Goal: Task Accomplishment & Management: Manage account settings

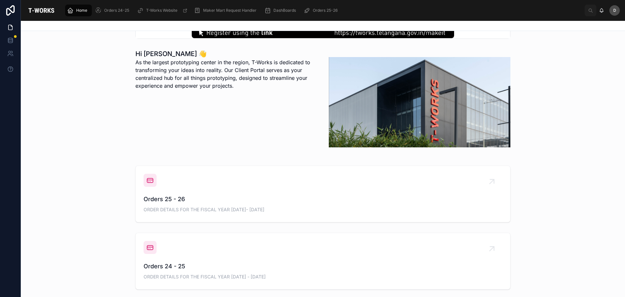
scroll to position [163, 0]
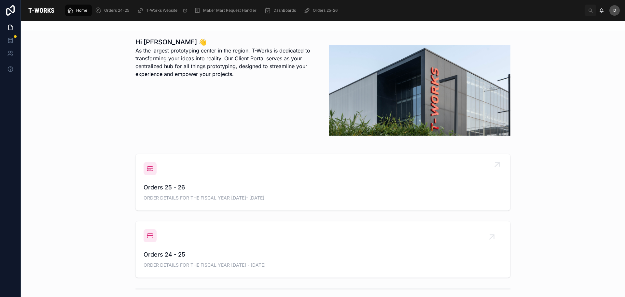
click at [234, 186] on span "Orders 25 - 26" at bounding box center [323, 187] width 359 height 9
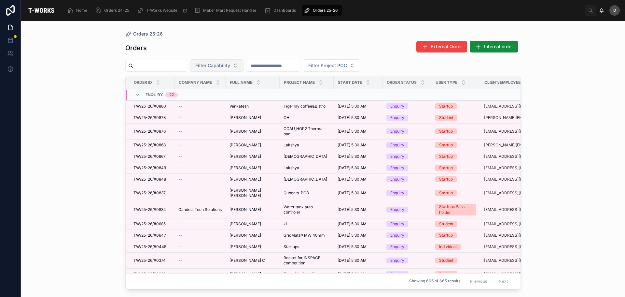
click at [230, 64] on span "Filter Capability" at bounding box center [212, 65] width 35 height 7
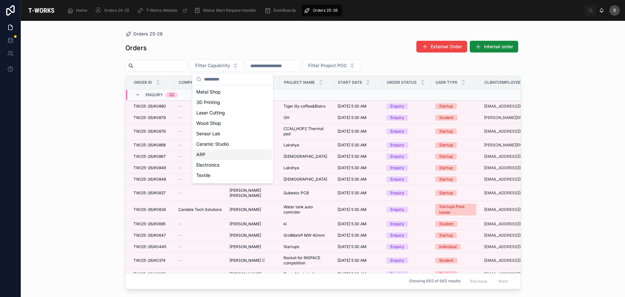
click at [212, 150] on div "ARP" at bounding box center [233, 154] width 78 height 10
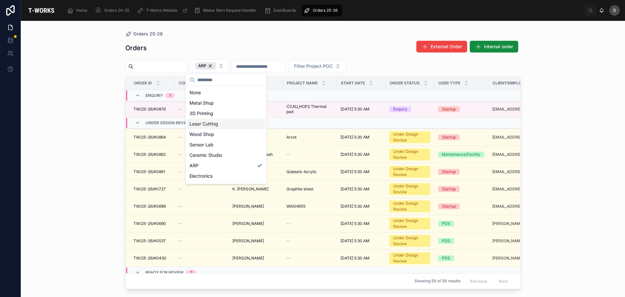
click at [221, 124] on div "Laser Cutting" at bounding box center [226, 124] width 78 height 10
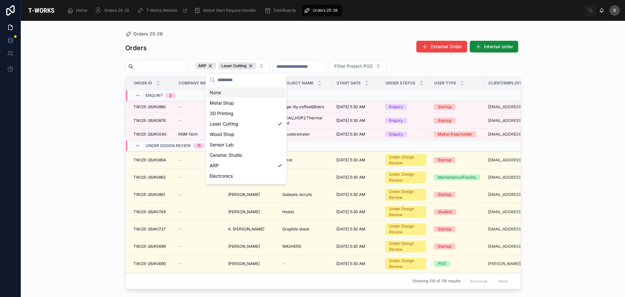
click at [296, 42] on div "Orders External Order Internal order" at bounding box center [323, 47] width 396 height 15
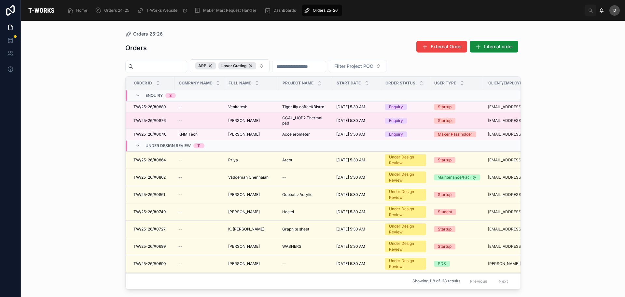
click at [292, 119] on span "CCAU_HOP2 Thermal pad" at bounding box center [305, 120] width 46 height 10
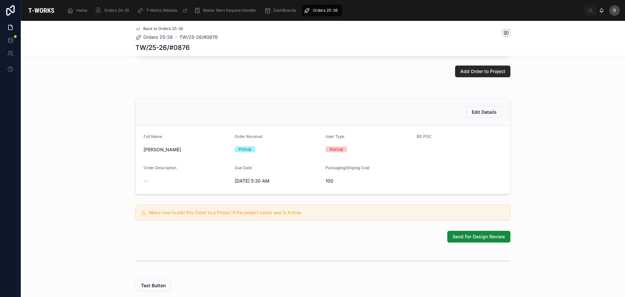
scroll to position [141, 0]
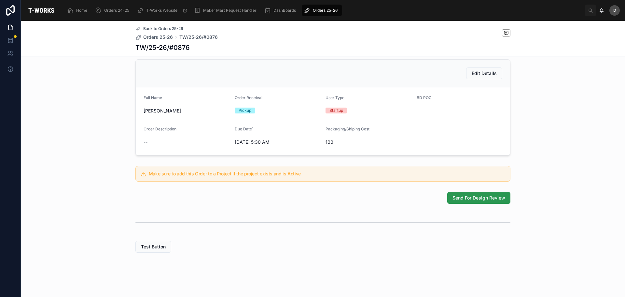
click at [471, 196] on span "Send For Design Review" at bounding box center [479, 197] width 53 height 7
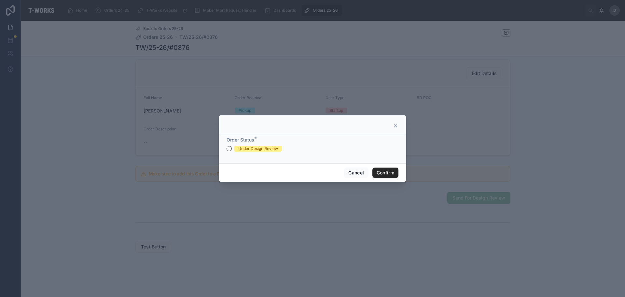
click at [233, 146] on div "Under Design Review" at bounding box center [313, 149] width 172 height 6
click at [230, 149] on button "Under Design Review" at bounding box center [229, 148] width 5 height 5
click at [378, 171] on button "Confirm" at bounding box center [385, 172] width 26 height 10
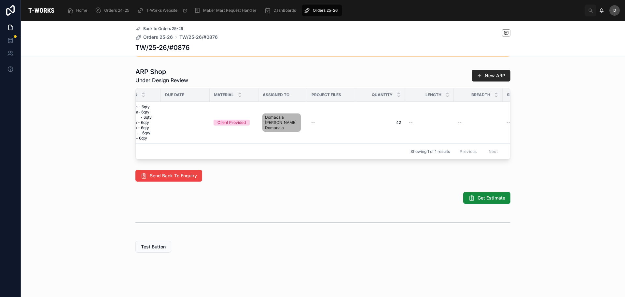
scroll to position [0, 71]
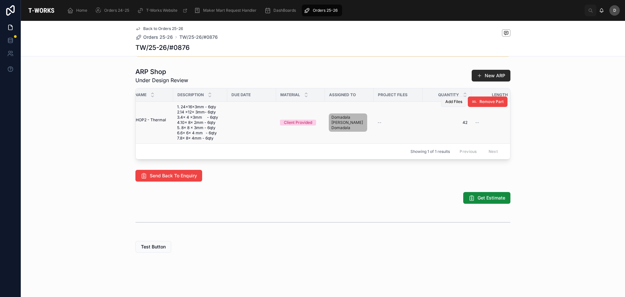
click at [454, 104] on span "Add Files" at bounding box center [453, 101] width 17 height 5
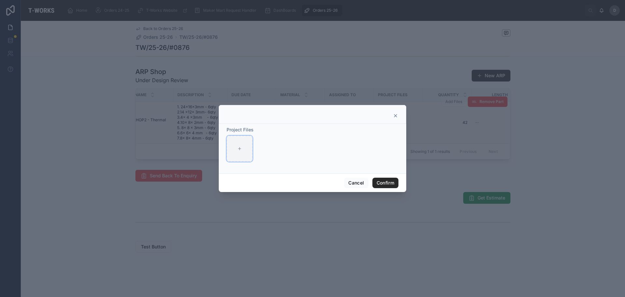
click at [242, 150] on icon at bounding box center [239, 148] width 5 height 5
type input "**********"
click at [387, 182] on button "Confirm" at bounding box center [385, 182] width 26 height 10
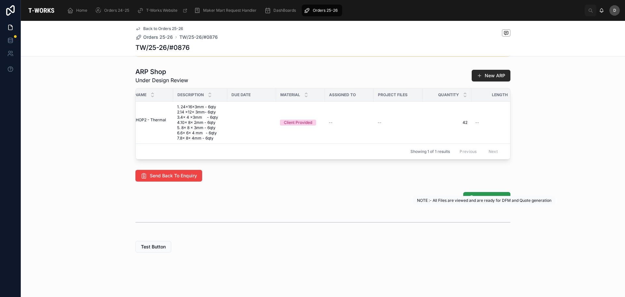
click at [488, 201] on span "Get Estimate" at bounding box center [492, 197] width 28 height 7
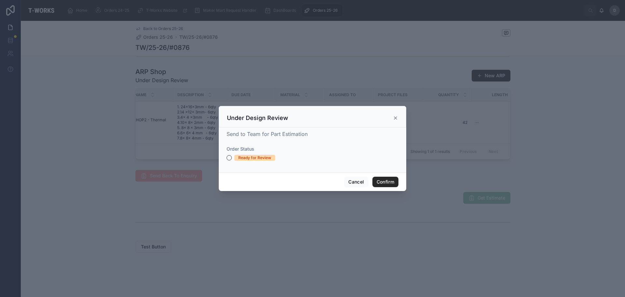
click at [253, 160] on div "Ready for Review" at bounding box center [254, 158] width 33 height 6
click at [232, 160] on button "Ready for Review" at bounding box center [229, 157] width 5 height 5
click at [378, 181] on button "Confirm" at bounding box center [385, 181] width 26 height 10
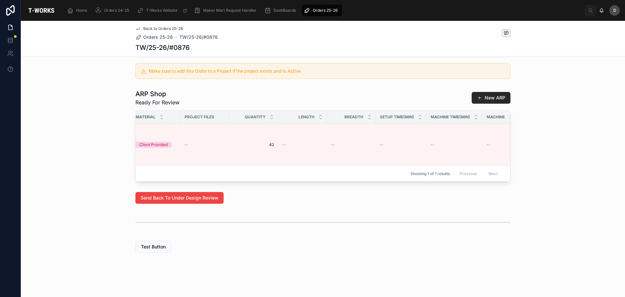
scroll to position [0, 341]
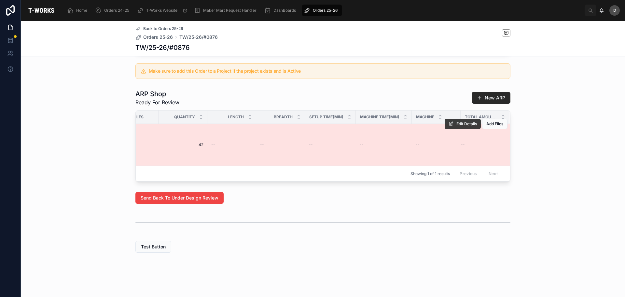
click at [456, 121] on span "Edit Details" at bounding box center [466, 123] width 21 height 5
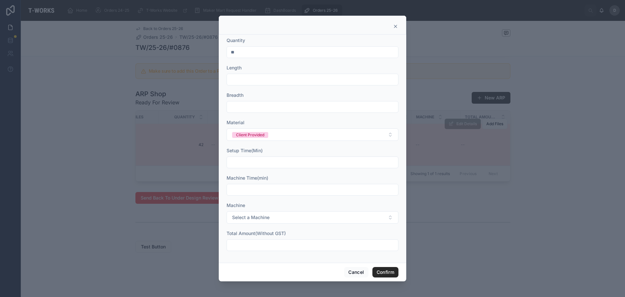
click at [251, 84] on input "text" at bounding box center [312, 79] width 171 height 9
type input "***"
click at [266, 104] on input "text" at bounding box center [312, 106] width 171 height 9
type input "**"
click at [288, 162] on input "text" at bounding box center [312, 162] width 171 height 9
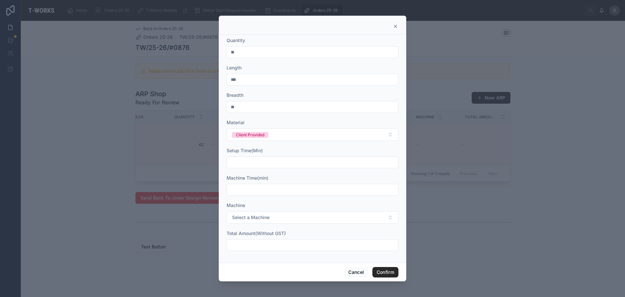
type input "*****"
click at [273, 191] on input "text" at bounding box center [312, 189] width 171 height 9
type input "****"
click at [257, 219] on span "Select a Machine" at bounding box center [250, 217] width 37 height 7
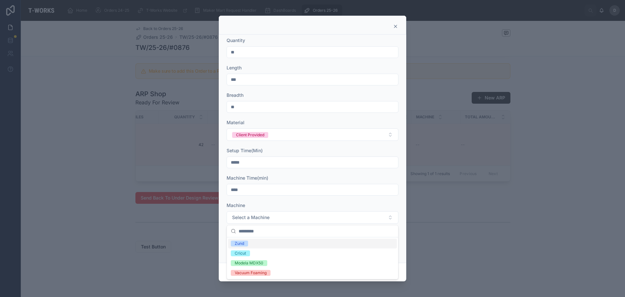
click at [256, 240] on div "Zund" at bounding box center [312, 243] width 169 height 10
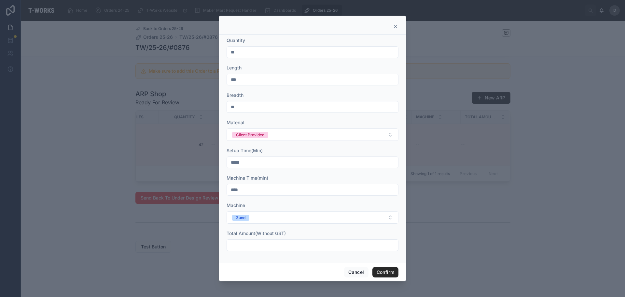
click at [266, 240] on div at bounding box center [313, 245] width 172 height 12
click at [267, 243] on input "text" at bounding box center [312, 244] width 171 height 9
type input "********"
click at [389, 271] on button "Confirm" at bounding box center [385, 272] width 26 height 10
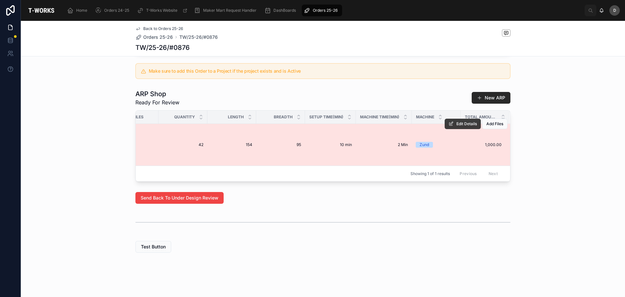
click at [471, 121] on span "Edit Details" at bounding box center [466, 123] width 21 height 5
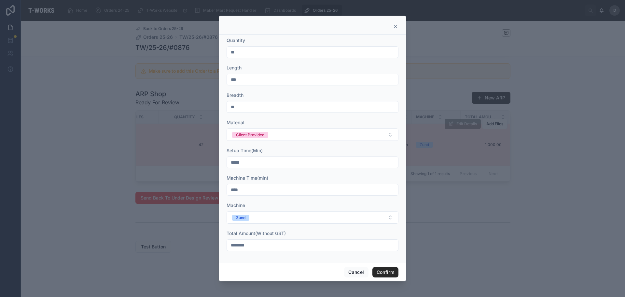
drag, startPoint x: 272, startPoint y: 241, endPoint x: 4, endPoint y: 204, distance: 270.5
click at [4, 204] on div "Quantity ** Length *** Breadth ** Material Client Provided Setup Time(Min) ****…" at bounding box center [312, 148] width 625 height 297
type input "******"
click at [393, 270] on button "Confirm" at bounding box center [385, 272] width 26 height 10
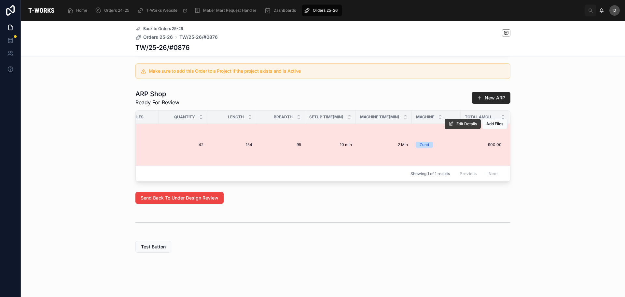
click at [468, 122] on button "Edit Details" at bounding box center [463, 124] width 36 height 10
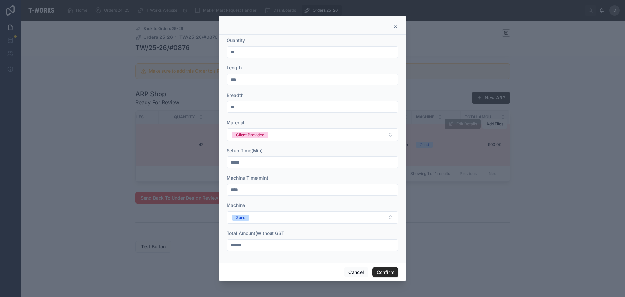
click at [298, 248] on input "******" at bounding box center [312, 244] width 171 height 9
type input "******"
click at [385, 269] on button "Confirm" at bounding box center [385, 272] width 26 height 10
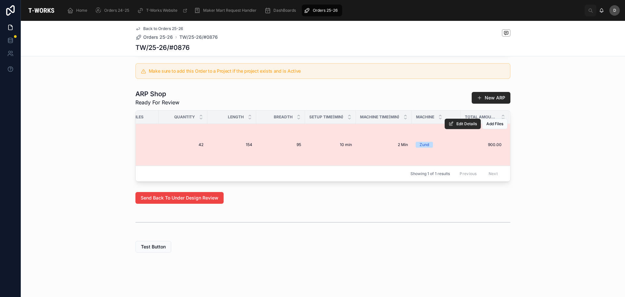
click at [333, 9] on span "Orders 25-26" at bounding box center [325, 10] width 25 height 5
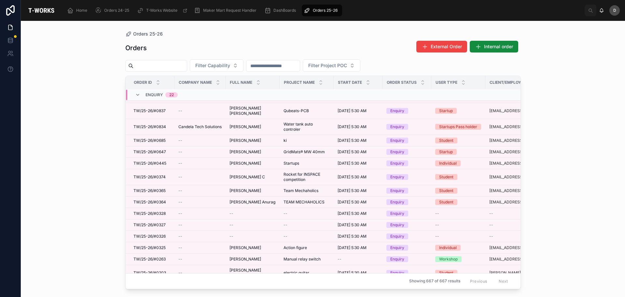
scroll to position [65, 0]
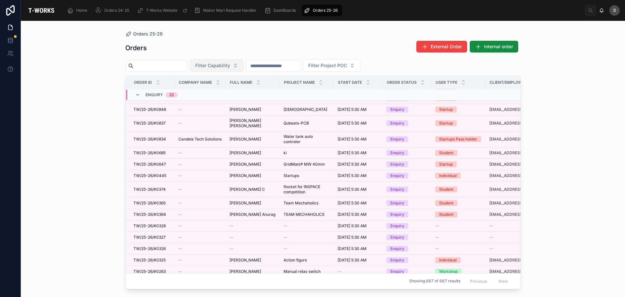
click at [230, 65] on span "Filter Capability" at bounding box center [212, 65] width 35 height 7
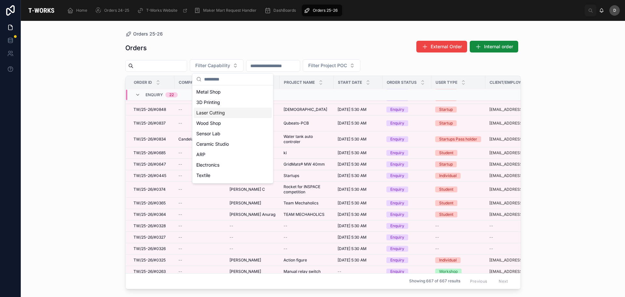
click at [215, 114] on div "Laser Cutting" at bounding box center [233, 112] width 78 height 10
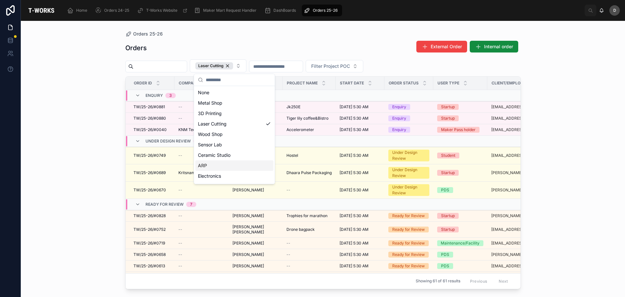
click at [212, 165] on div "ARP" at bounding box center [234, 165] width 78 height 10
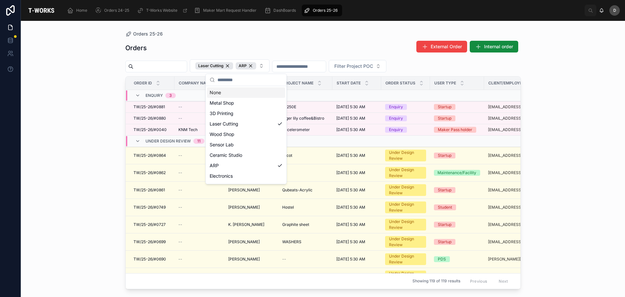
click at [179, 39] on div "Orders External Order Internal order Laser Cutting ARP Filter Project POC Order…" at bounding box center [323, 162] width 396 height 252
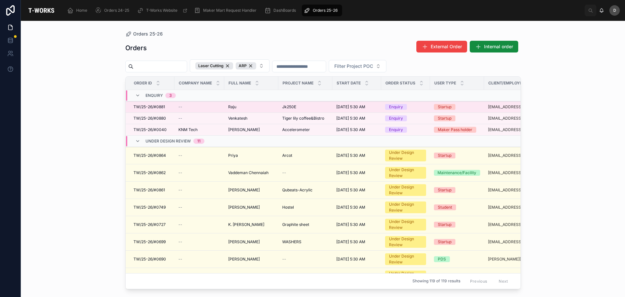
click at [295, 109] on span "Jk250E" at bounding box center [289, 106] width 14 height 5
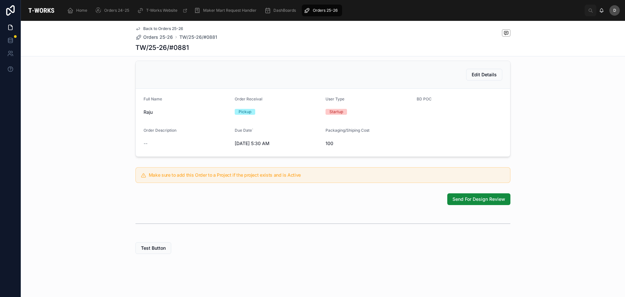
scroll to position [141, 0]
click at [462, 201] on button "Send For Design Review" at bounding box center [478, 198] width 63 height 12
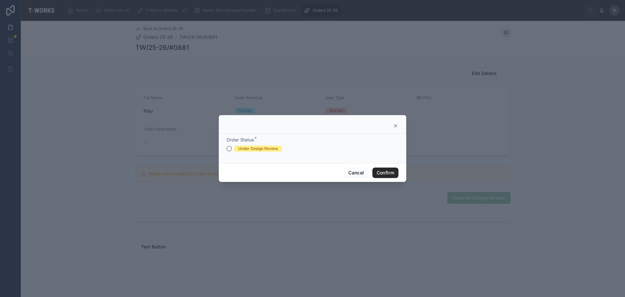
click at [226, 147] on div "Order Status * Under Design Review" at bounding box center [313, 148] width 188 height 29
click at [231, 151] on div "Under Design Review" at bounding box center [313, 149] width 172 height 6
click at [229, 149] on button "Under Design Review" at bounding box center [229, 148] width 5 height 5
click at [392, 171] on button "Confirm" at bounding box center [385, 172] width 26 height 10
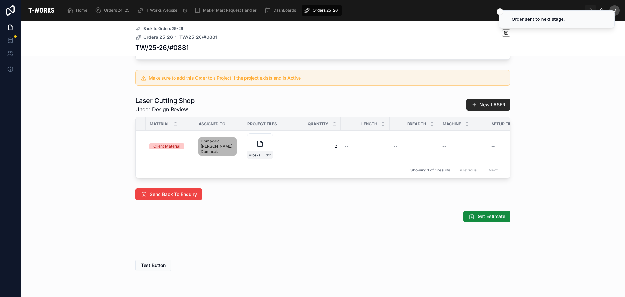
scroll to position [0, 330]
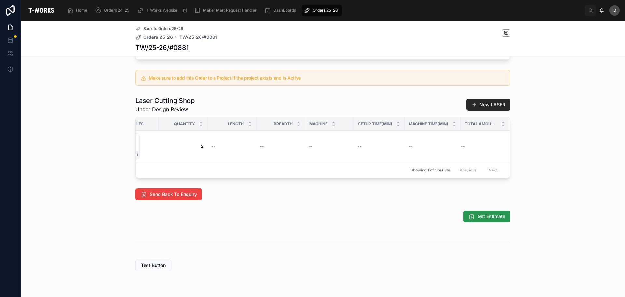
click at [472, 229] on div "Home Orders 24-25 T-Works Website Maker Mart Request Handler DashBoards Orders …" at bounding box center [323, 148] width 604 height 297
click at [490, 219] on span "Get Estimate" at bounding box center [492, 216] width 28 height 7
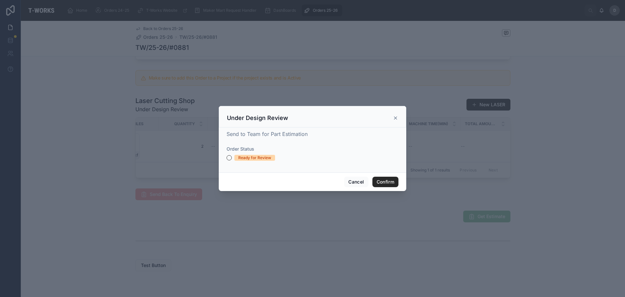
click at [249, 161] on form "Order Status Ready for Review" at bounding box center [313, 156] width 172 height 21
click at [259, 158] on div "Ready for Review" at bounding box center [254, 158] width 33 height 6
click at [232, 158] on button "Ready for Review" at bounding box center [229, 157] width 5 height 5
click at [386, 183] on button "Confirm" at bounding box center [385, 181] width 26 height 10
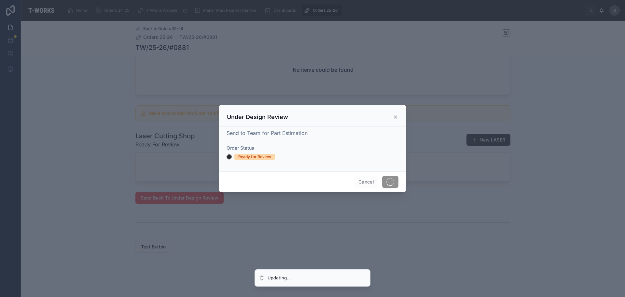
scroll to position [282, 0]
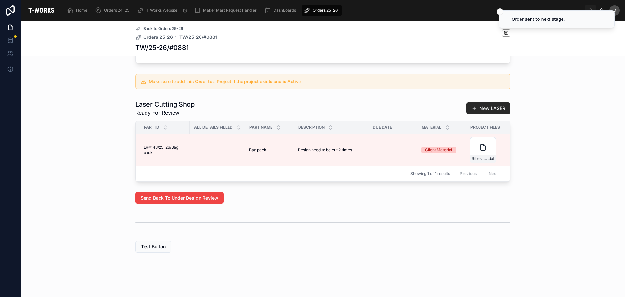
click at [549, 26] on li "Order sent to next stage." at bounding box center [557, 19] width 116 height 18
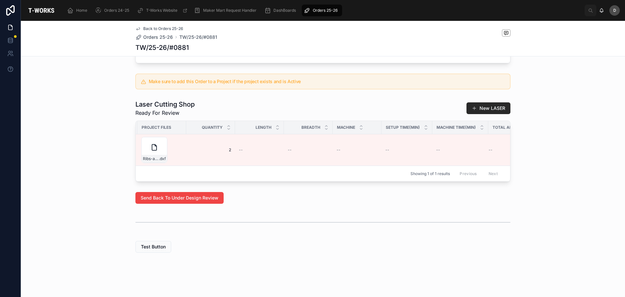
scroll to position [0, 357]
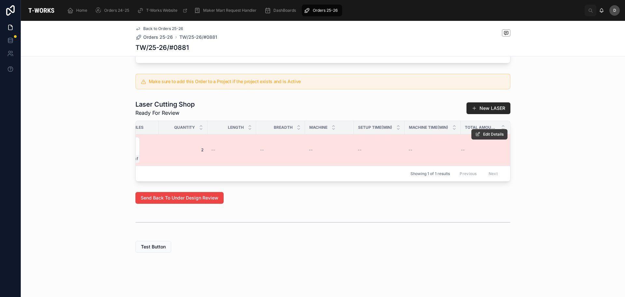
click at [485, 137] on span "Edit Details" at bounding box center [493, 134] width 21 height 5
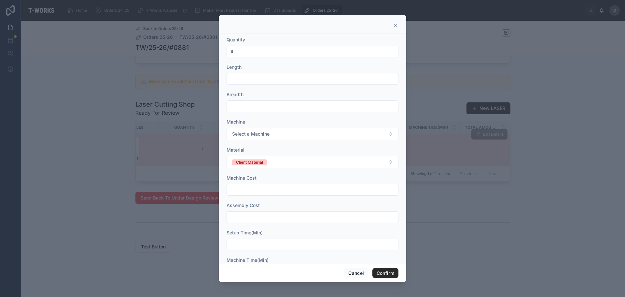
click at [271, 80] on input "text" at bounding box center [312, 78] width 171 height 9
click at [463, 209] on div at bounding box center [312, 148] width 625 height 297
click at [268, 76] on input "text" at bounding box center [312, 78] width 171 height 9
type input "******"
click at [296, 106] on input "text" at bounding box center [312, 106] width 171 height 9
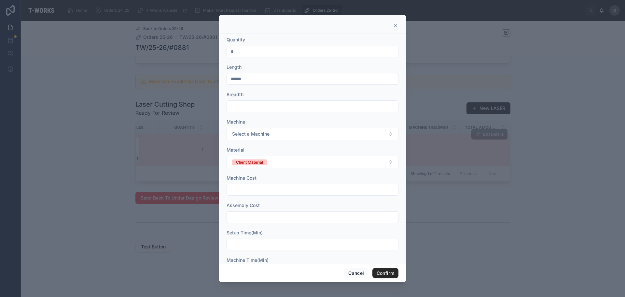
click at [296, 106] on input "text" at bounding box center [312, 106] width 171 height 9
type input "******"
click at [272, 133] on button "Select a Machine" at bounding box center [313, 134] width 172 height 12
click at [248, 156] on div "Sill" at bounding box center [310, 160] width 164 height 10
click at [268, 192] on input "text" at bounding box center [312, 189] width 171 height 9
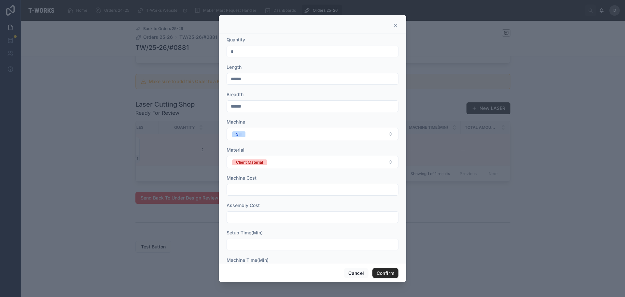
type input "*"
click at [266, 215] on input "text" at bounding box center [312, 216] width 171 height 9
type input "*"
click at [262, 189] on input "text" at bounding box center [312, 191] width 171 height 9
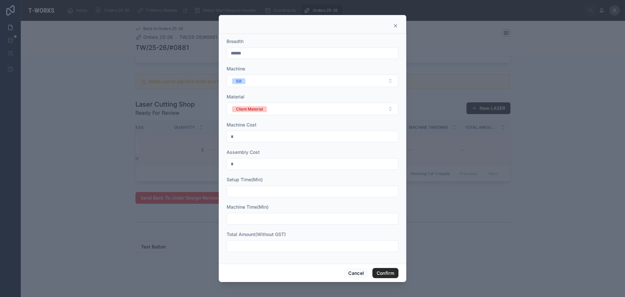
type input "**"
click at [273, 216] on input "text" at bounding box center [312, 218] width 171 height 9
click at [269, 216] on input "text" at bounding box center [312, 218] width 171 height 9
type input "**"
click at [278, 246] on input "text" at bounding box center [312, 245] width 171 height 9
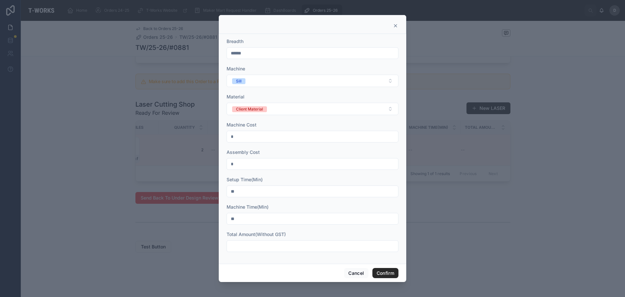
click at [321, 247] on input "text" at bounding box center [312, 245] width 171 height 9
type input "********"
click at [384, 271] on button "Confirm" at bounding box center [385, 273] width 26 height 10
